Goal: Task Accomplishment & Management: Manage account settings

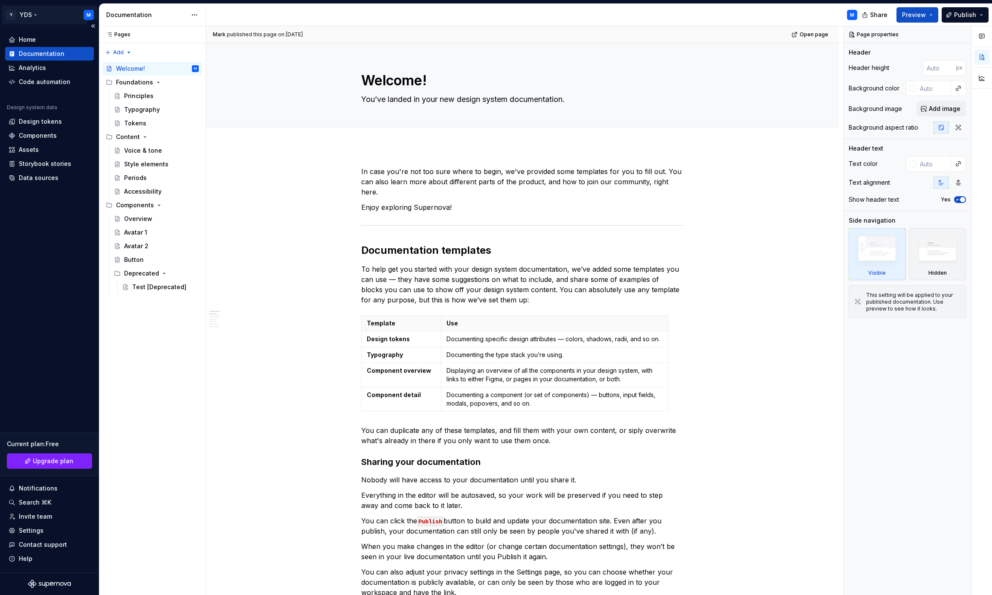
click at [30, 14] on html "Y YDS M Home Documentation Analytics Code automation Design system data Design …" at bounding box center [496, 297] width 992 height 595
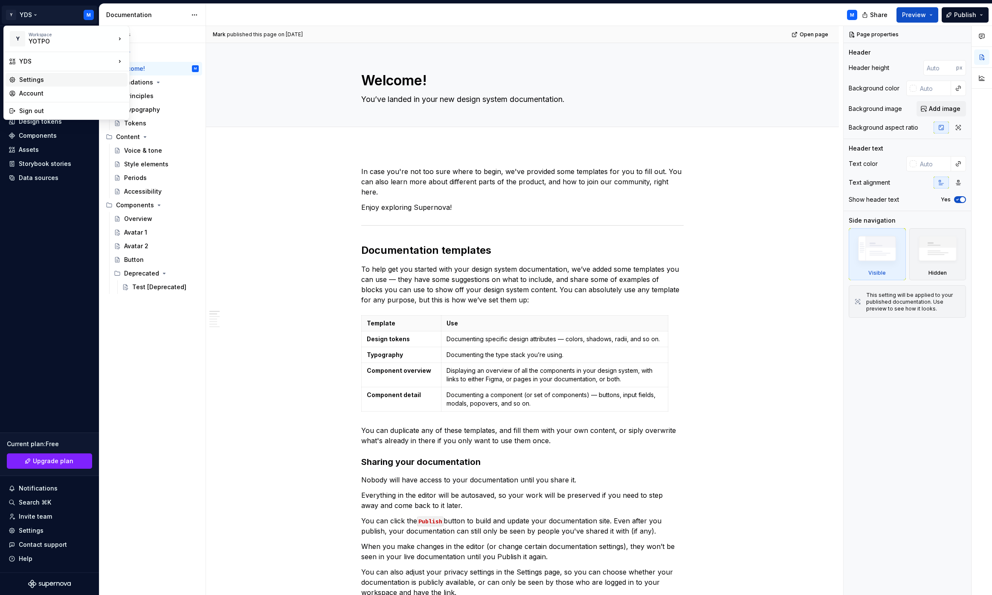
click at [38, 82] on div "Settings" at bounding box center [71, 79] width 105 height 9
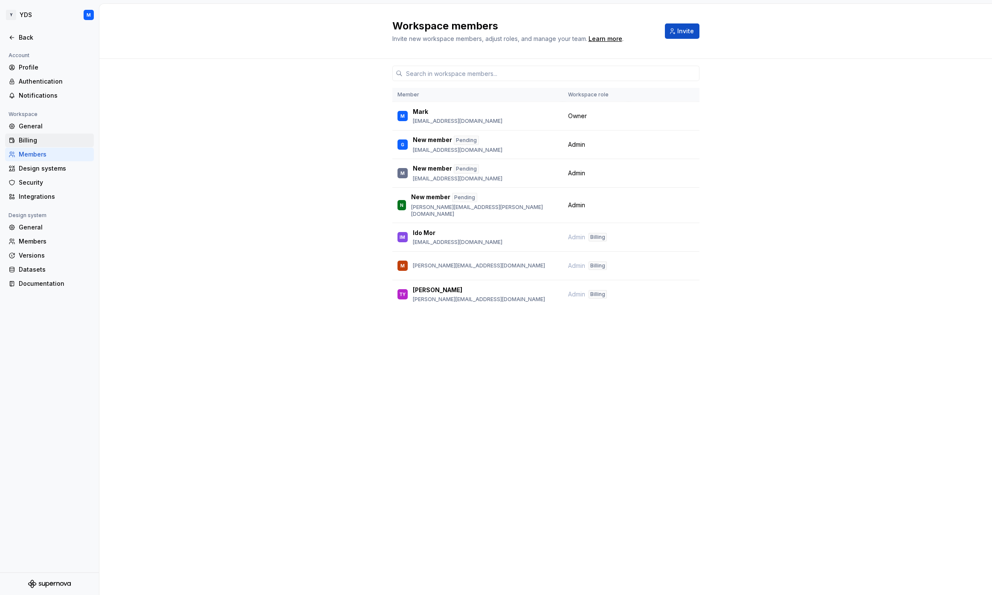
click at [50, 141] on div "Billing" at bounding box center [55, 140] width 72 height 9
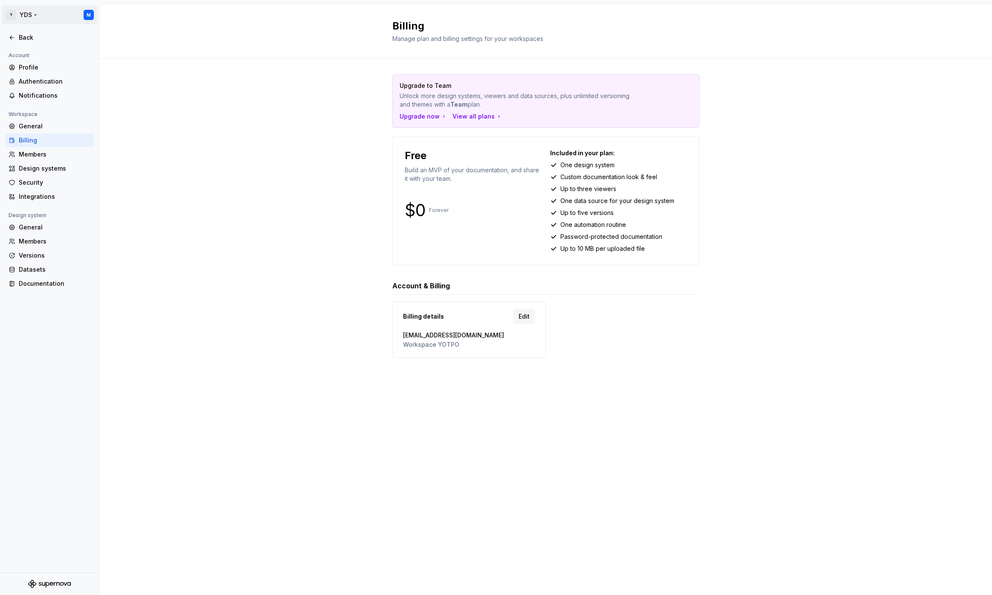
click at [9, 17] on html "Y YDS M Back Account Profile Authentication Notifications Workspace General Bil…" at bounding box center [496, 297] width 992 height 595
click at [44, 35] on div "Workspace" at bounding box center [72, 34] width 87 height 5
click at [38, 229] on html "Y YDS M Back Account Profile Authentication Notifications Workspace General Bil…" at bounding box center [496, 297] width 992 height 595
click at [42, 184] on div "Security" at bounding box center [55, 182] width 72 height 9
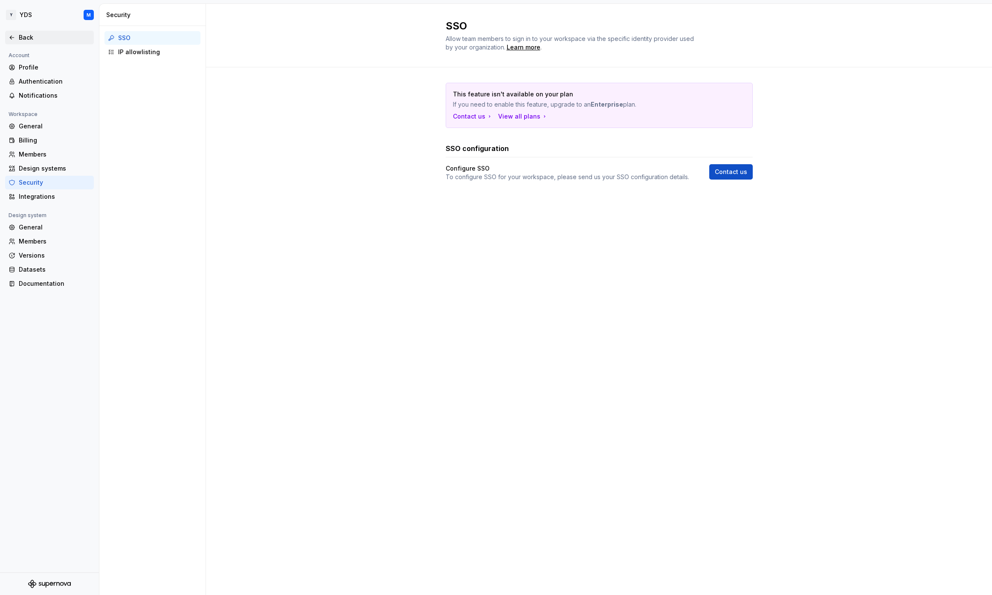
click at [28, 36] on div "Back" at bounding box center [55, 37] width 72 height 9
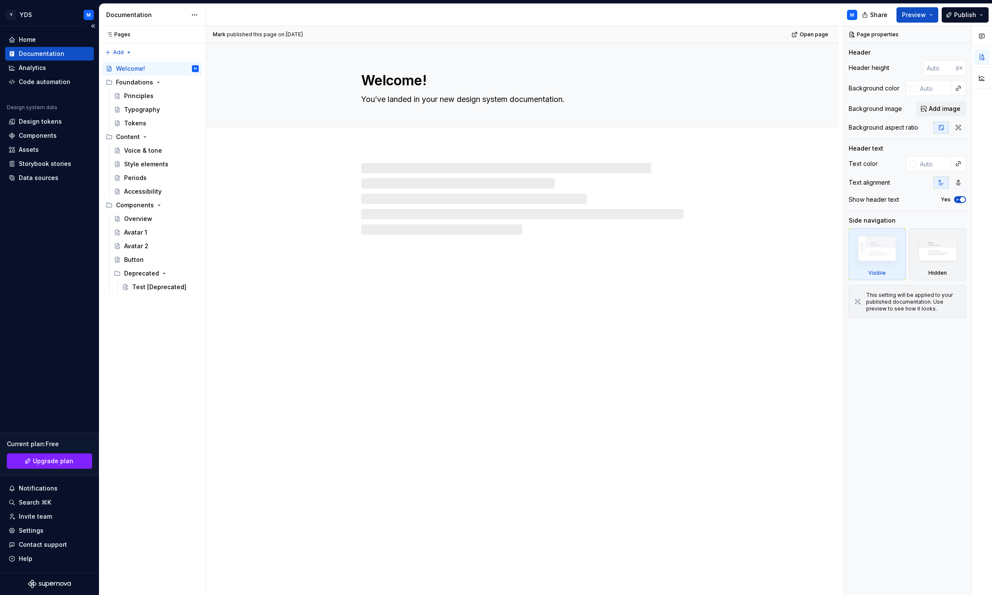
type textarea "*"
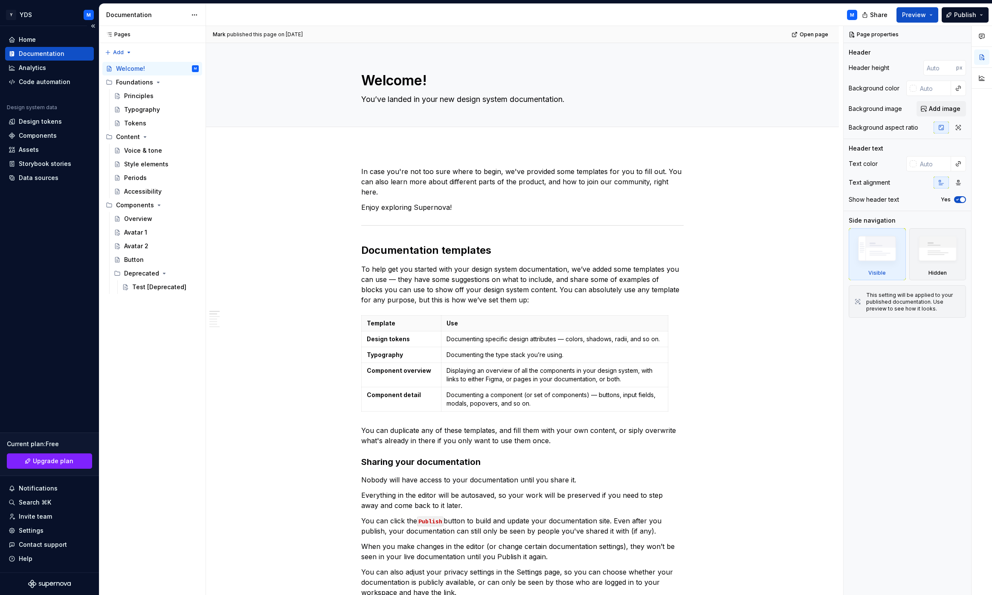
click at [59, 284] on div "Home Documentation Analytics Code automation Design system data Design tokens C…" at bounding box center [49, 299] width 99 height 546
click at [63, 234] on div "Home Documentation Analytics Code automation Design system data Design tokens C…" at bounding box center [49, 299] width 99 height 546
type textarea "*"
